Goal: Navigation & Orientation: Find specific page/section

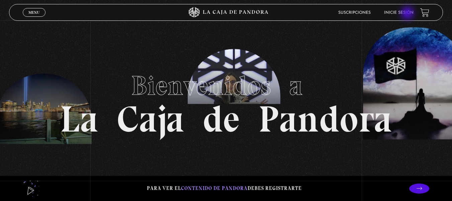
click at [409, 14] on link "Inicie sesión" at bounding box center [398, 13] width 29 height 4
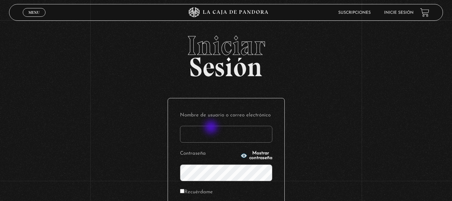
click at [212, 128] on input "Nombre de usuario o correo electrónico" at bounding box center [226, 134] width 92 height 17
type input "[EMAIL_ADDRESS][DOMAIN_NAME]"
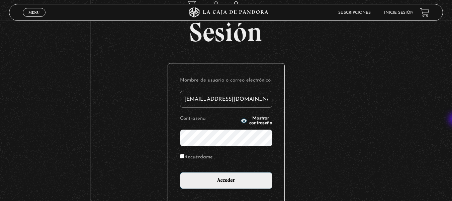
scroll to position [40, 0]
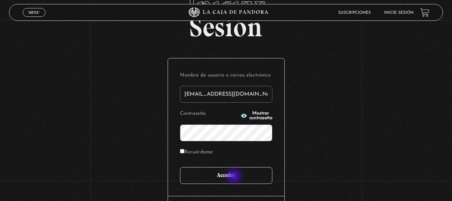
click at [235, 177] on input "Acceder" at bounding box center [226, 175] width 92 height 17
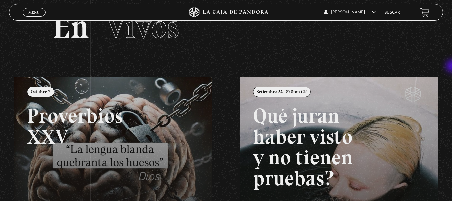
scroll to position [24, 0]
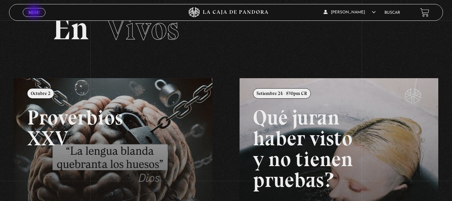
click at [35, 12] on span "Menu" at bounding box center [33, 12] width 11 height 4
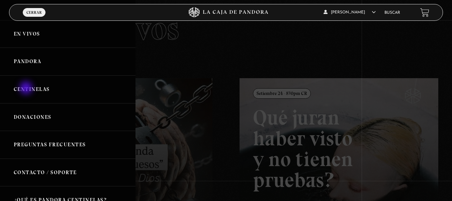
click at [27, 88] on link "Centinelas" at bounding box center [68, 89] width 136 height 28
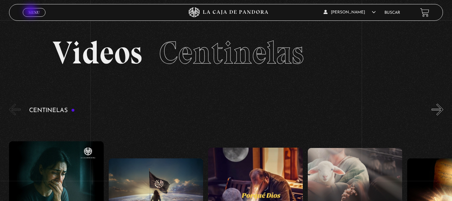
click at [31, 12] on span "Menu" at bounding box center [33, 12] width 11 height 4
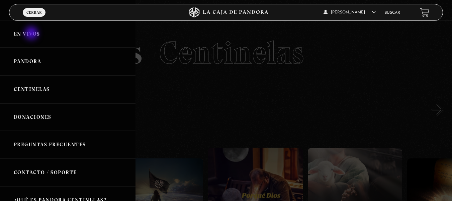
click at [32, 34] on link "En vivos" at bounding box center [68, 34] width 136 height 28
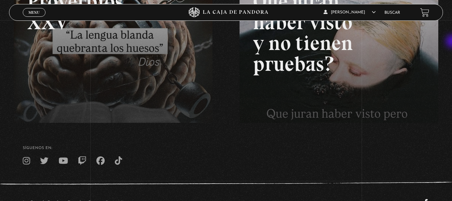
scroll to position [140, 0]
click at [30, 14] on span "Menu" at bounding box center [33, 12] width 11 height 4
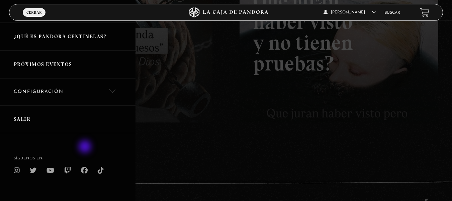
scroll to position [169, 0]
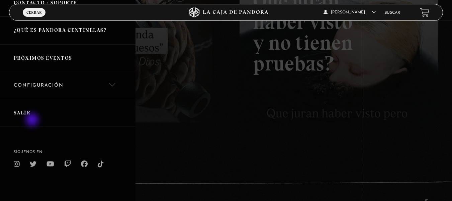
click at [33, 120] on link "Salir" at bounding box center [68, 113] width 136 height 28
